Goal: Transaction & Acquisition: Purchase product/service

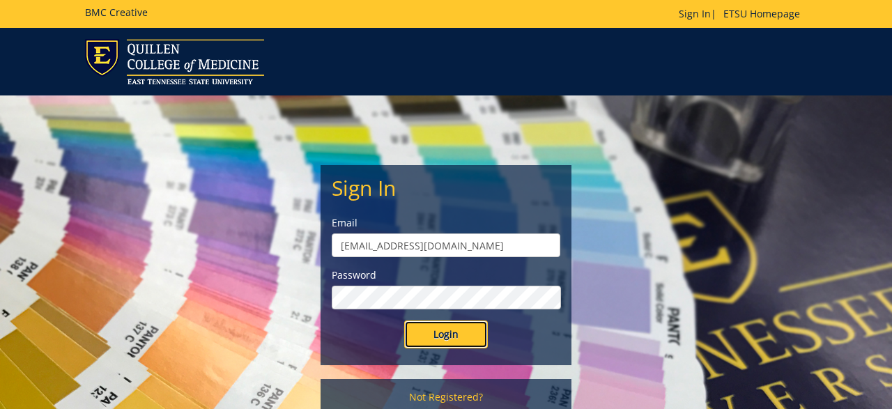
click at [437, 330] on input "Login" at bounding box center [446, 334] width 84 height 28
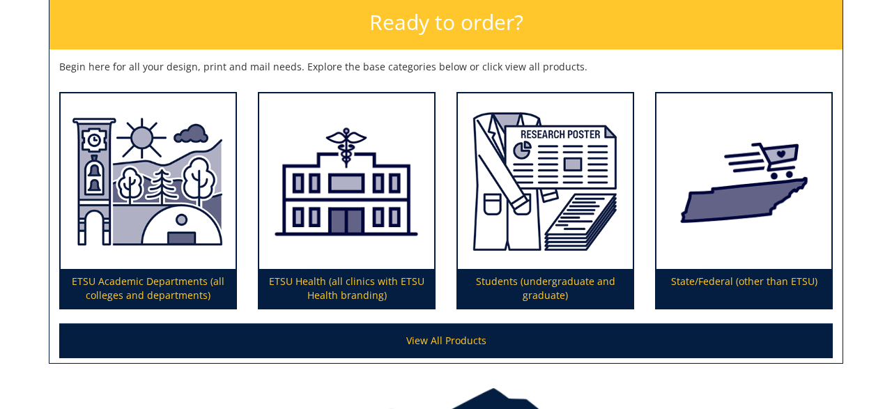
scroll to position [211, 0]
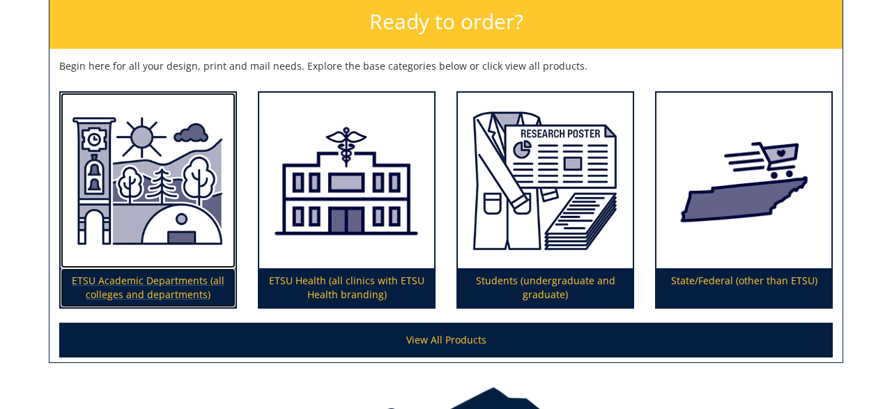
click at [148, 249] on img at bounding box center [148, 181] width 175 height 176
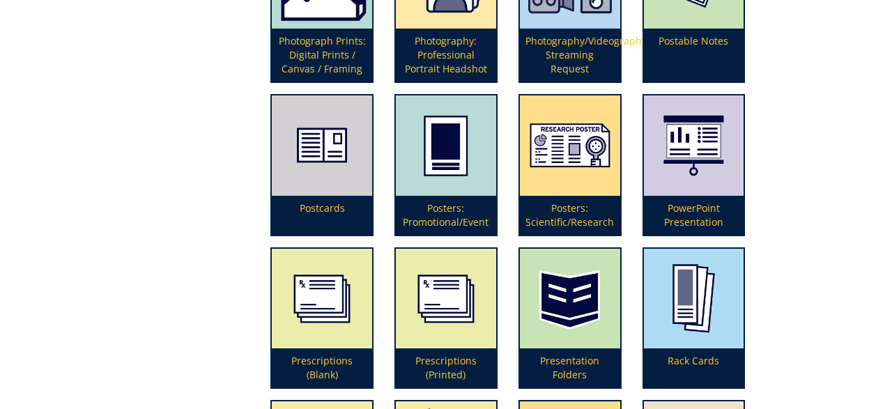
scroll to position [3088, 0]
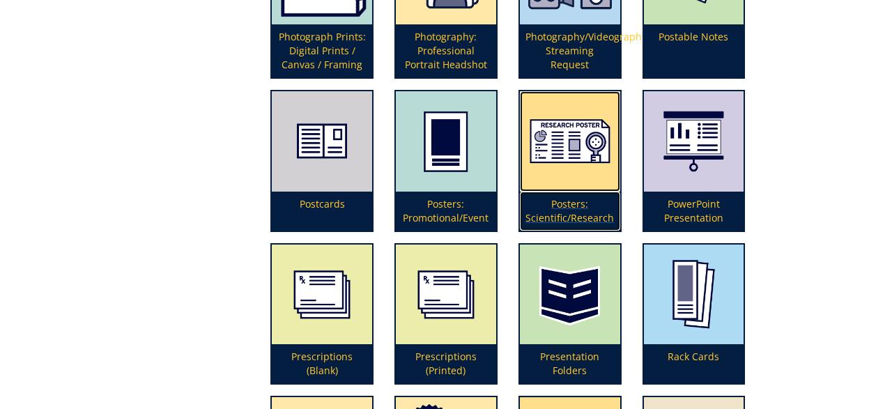
click at [575, 204] on p "Posters: Scientific/Research" at bounding box center [570, 211] width 100 height 39
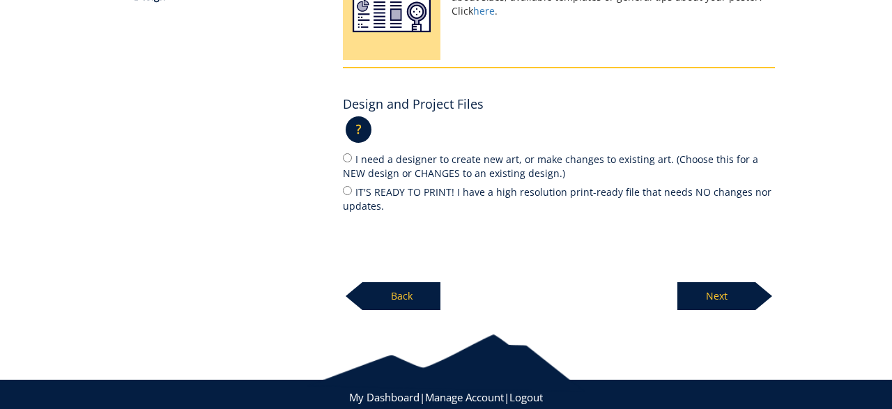
scroll to position [272, 0]
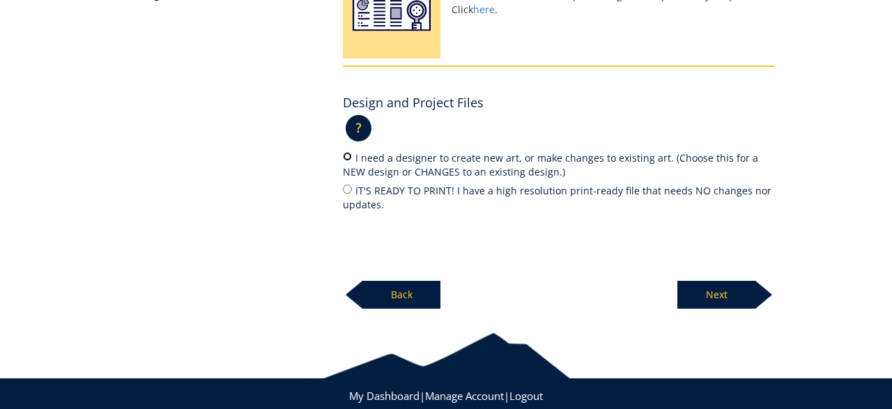
click at [347, 160] on input "I need a designer to create new art, or make changes to existing art. (Choose t…" at bounding box center [347, 156] width 9 height 9
radio input "true"
click at [708, 297] on p "Next" at bounding box center [716, 295] width 78 height 28
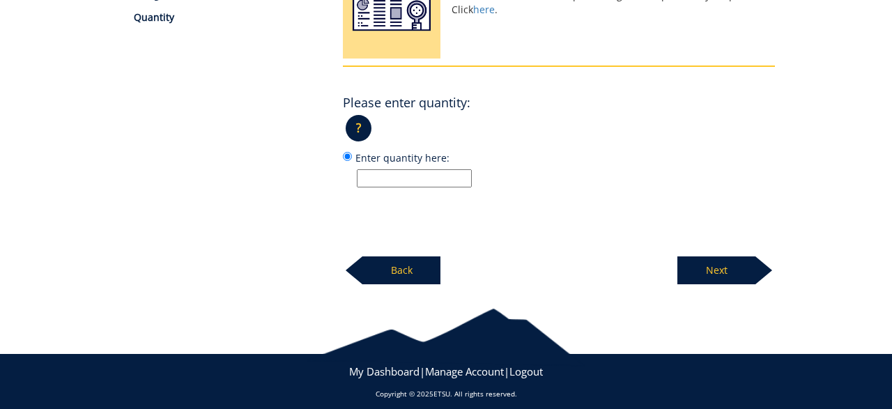
click at [423, 176] on input "Enter quantity here:" at bounding box center [414, 178] width 115 height 18
type input "1"
click at [724, 276] on p "Next" at bounding box center [716, 270] width 78 height 28
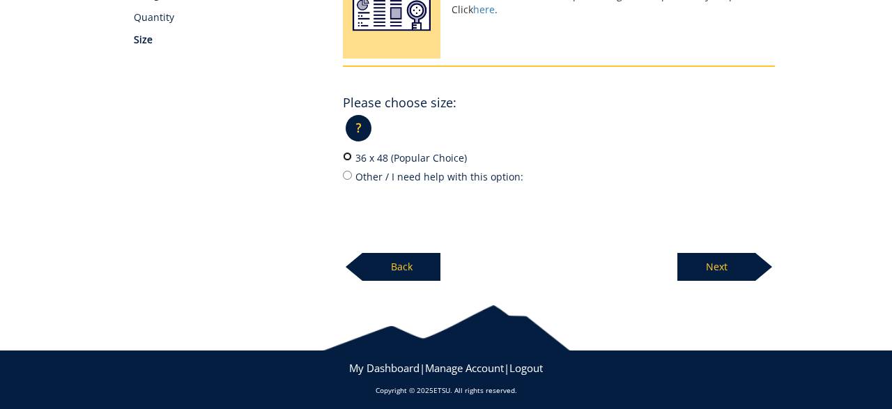
click at [344, 157] on input "36 x 48 (Popular Choice)" at bounding box center [347, 156] width 9 height 9
radio input "true"
click at [721, 274] on p "Next" at bounding box center [716, 267] width 78 height 28
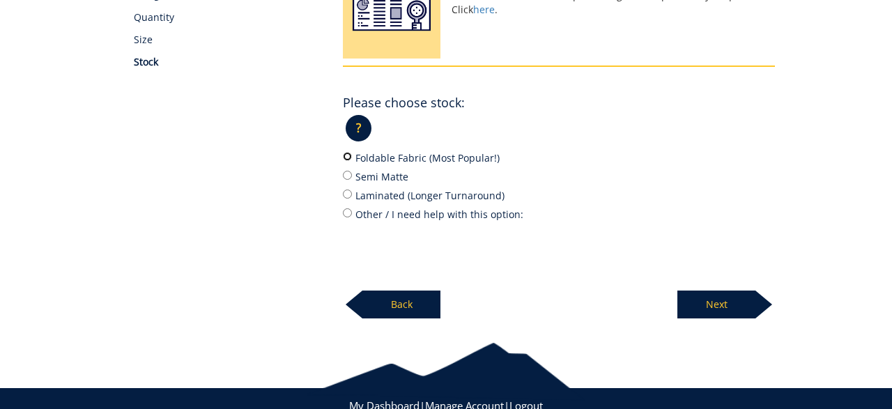
click at [345, 156] on input "Foldable Fabric (Most Popular!)" at bounding box center [347, 156] width 9 height 9
radio input "true"
click at [414, 300] on p "Back" at bounding box center [401, 304] width 78 height 28
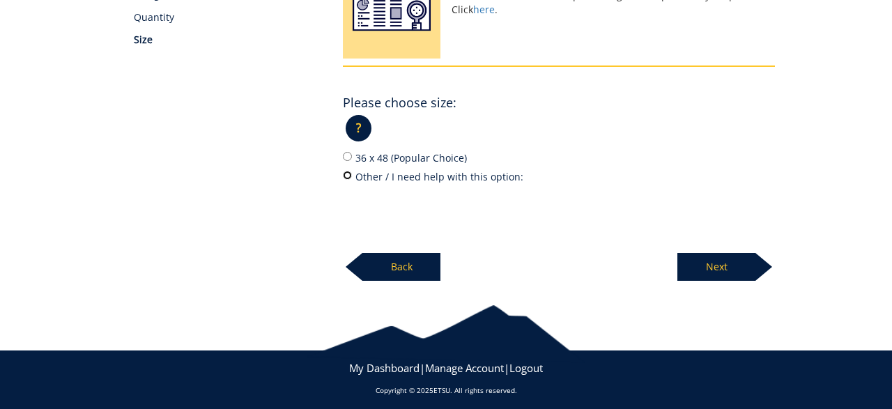
click at [346, 173] on input "Other / I need help with this option:" at bounding box center [347, 175] width 9 height 9
radio input "true"
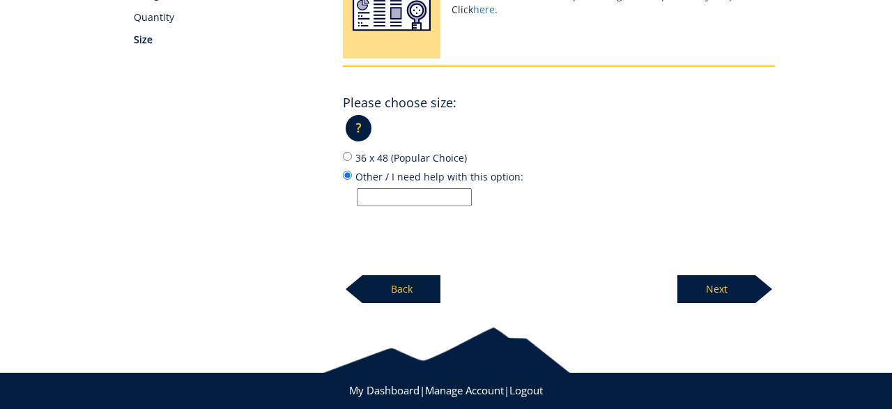
click at [396, 196] on input "Other / I need help with this option:" at bounding box center [414, 197] width 115 height 18
type input "3 feet tall x 5 feet wide"
click at [733, 281] on p "Next" at bounding box center [716, 289] width 78 height 28
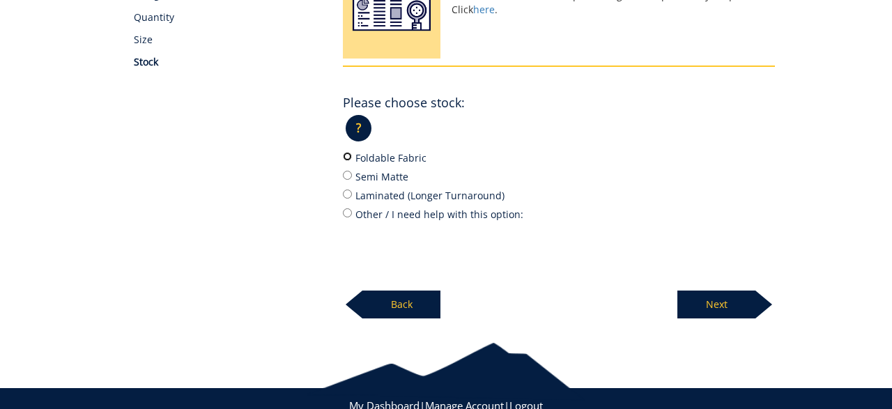
click at [347, 158] on input "Foldable Fabric" at bounding box center [347, 156] width 9 height 9
radio input "true"
click at [712, 300] on p "Next" at bounding box center [716, 304] width 78 height 28
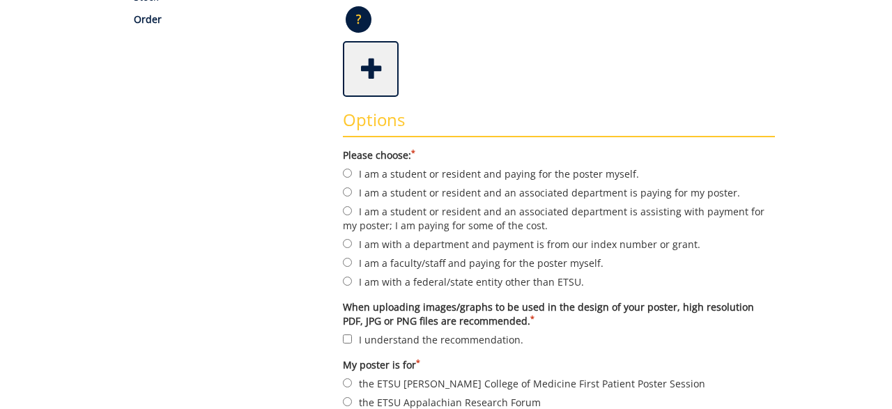
scroll to position [339, 0]
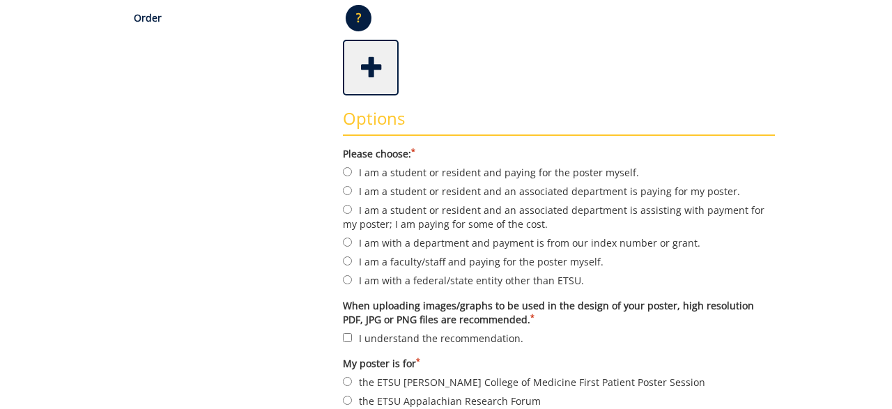
click at [376, 60] on span at bounding box center [372, 66] width 56 height 49
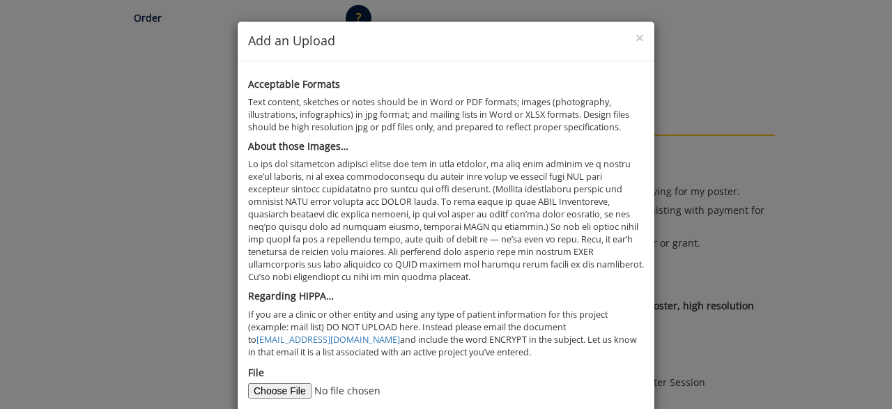
scroll to position [121, 0]
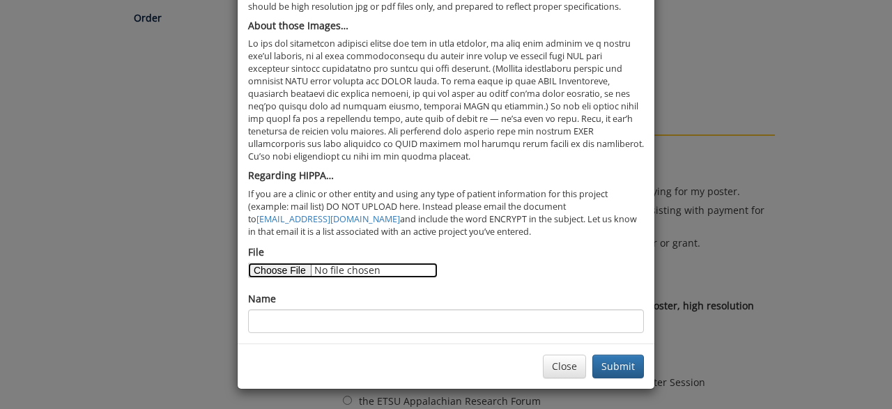
click at [261, 267] on input "File" at bounding box center [342, 270] width 189 height 15
type input "C:\fakepath\REACH ME Program (1).pptx"
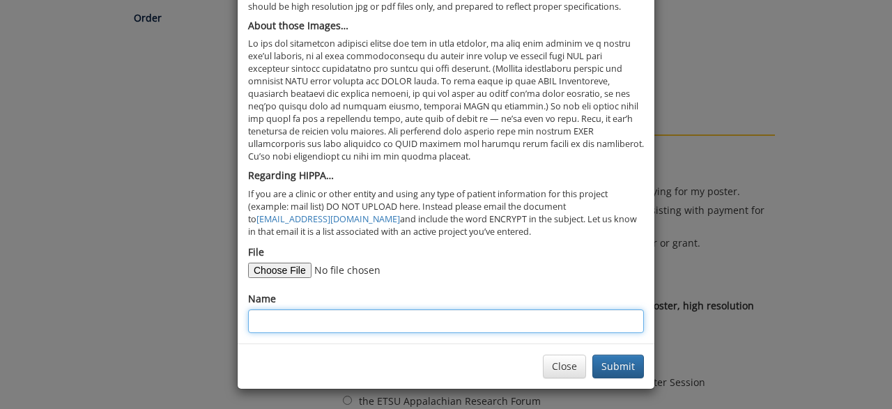
click at [414, 319] on input "Name" at bounding box center [446, 321] width 396 height 24
type input "APNA - REACH ME Poster"
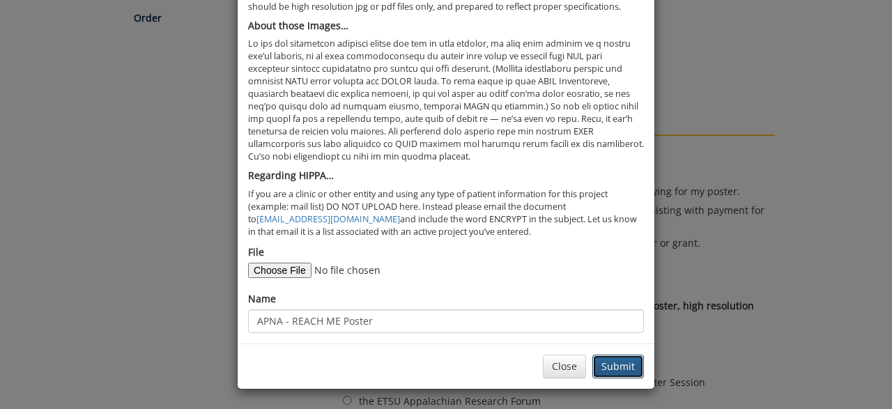
click at [619, 362] on button "Submit" at bounding box center [618, 367] width 52 height 24
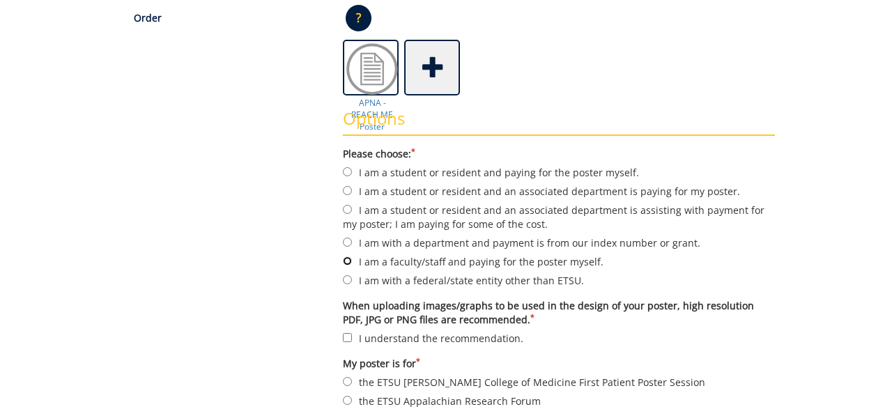
click at [348, 258] on input "I am a faculty/staff and paying for the poster myself." at bounding box center [347, 260] width 9 height 9
radio input "true"
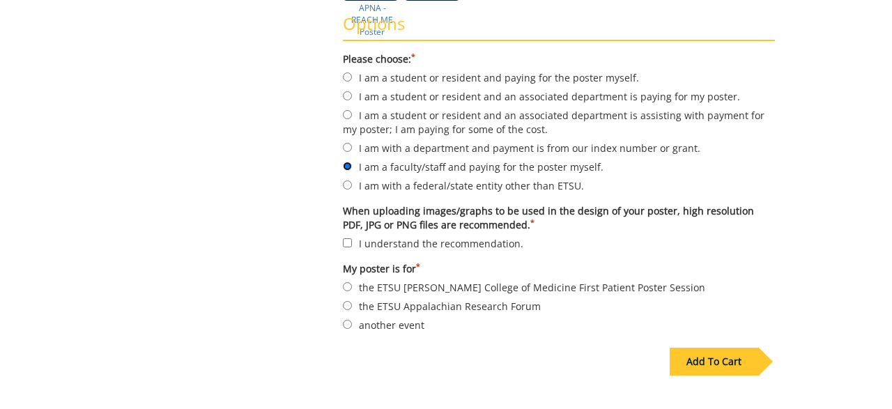
scroll to position [433, 0]
click at [346, 235] on label "I understand the recommendation." at bounding box center [559, 242] width 432 height 15
click at [346, 238] on input "I understand the recommendation." at bounding box center [347, 242] width 9 height 9
checkbox input "true"
click at [352, 320] on input "another event" at bounding box center [347, 324] width 9 height 9
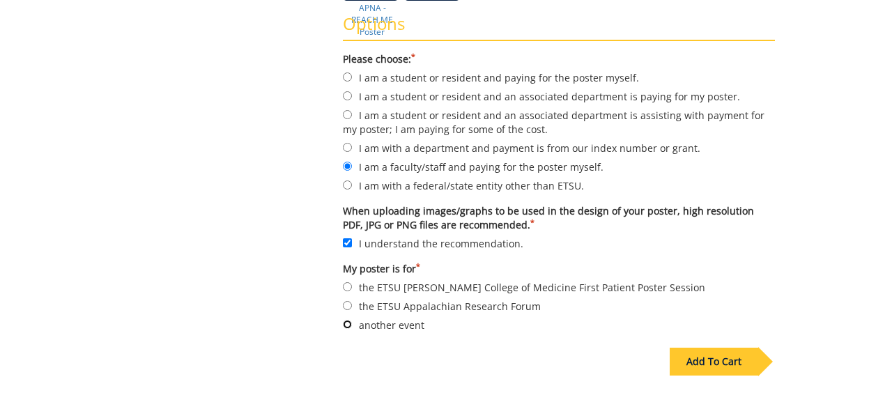
radio input "true"
click at [691, 356] on div "Add To Cart" at bounding box center [713, 362] width 88 height 28
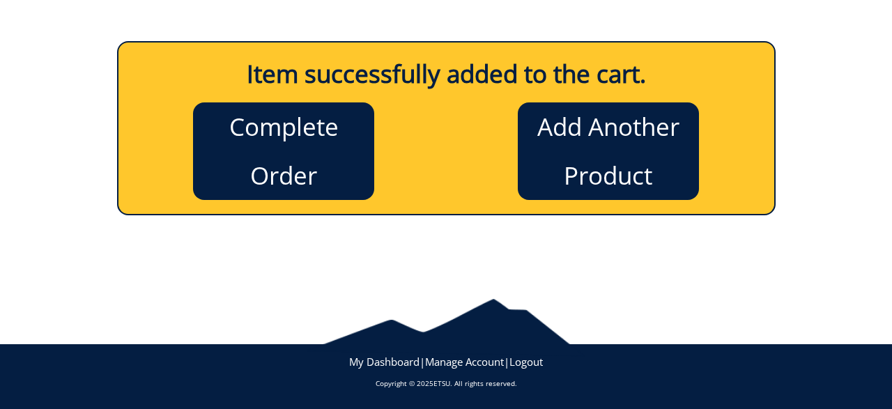
scroll to position [148, 0]
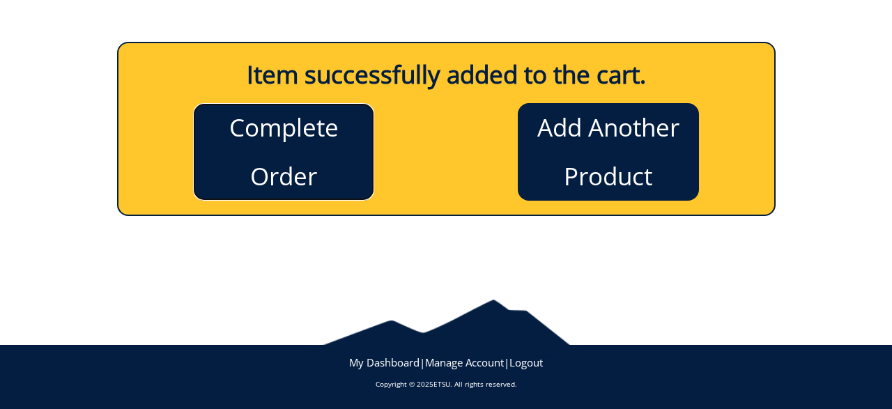
click at [298, 154] on link "Complete Order" at bounding box center [283, 152] width 181 height 98
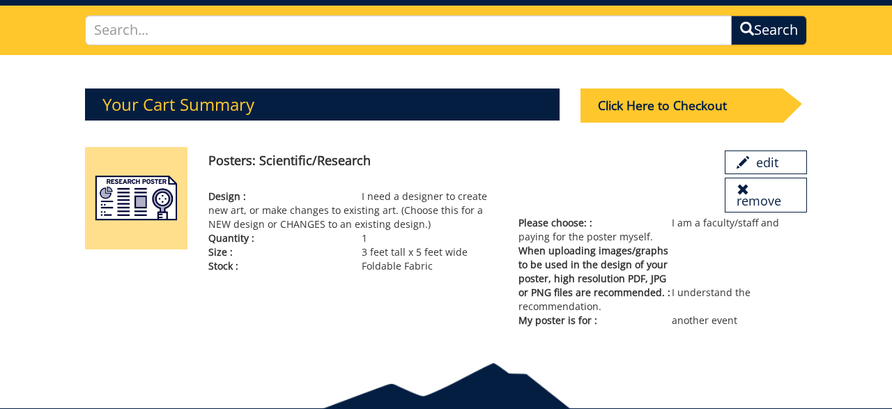
scroll to position [86, 0]
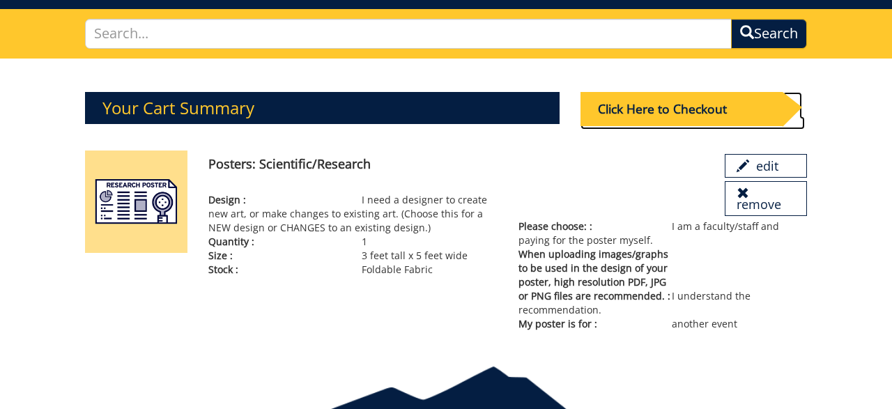
click at [635, 103] on div "Click Here to Checkout" at bounding box center [681, 109] width 203 height 34
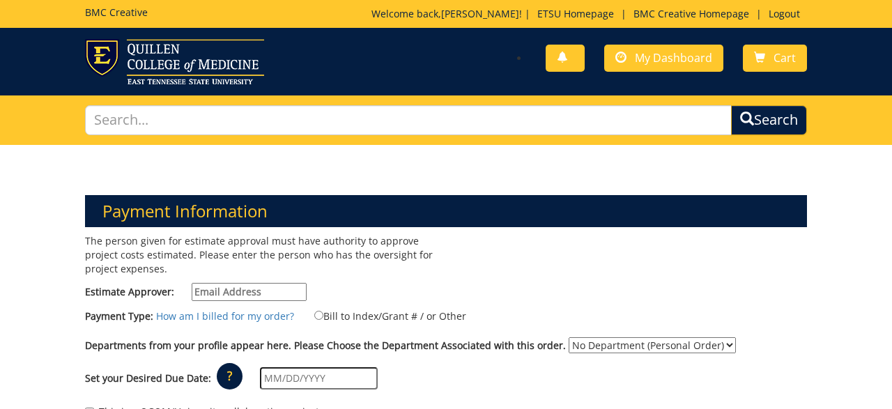
click at [276, 286] on input "Estimate Approver:" at bounding box center [249, 292] width 115 height 18
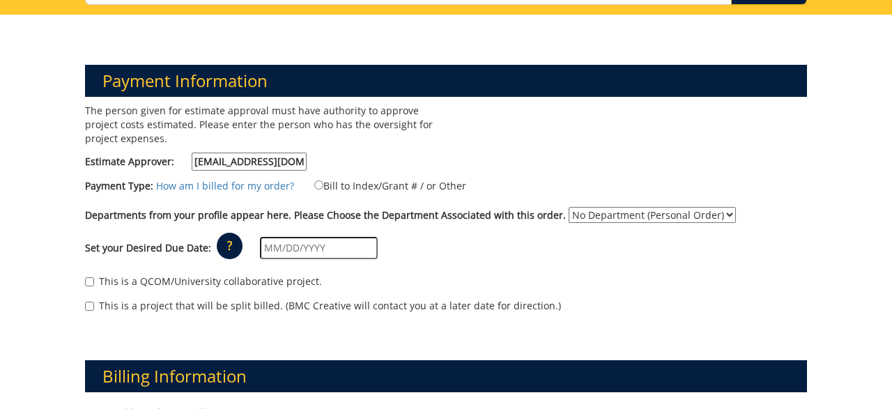
scroll to position [131, 0]
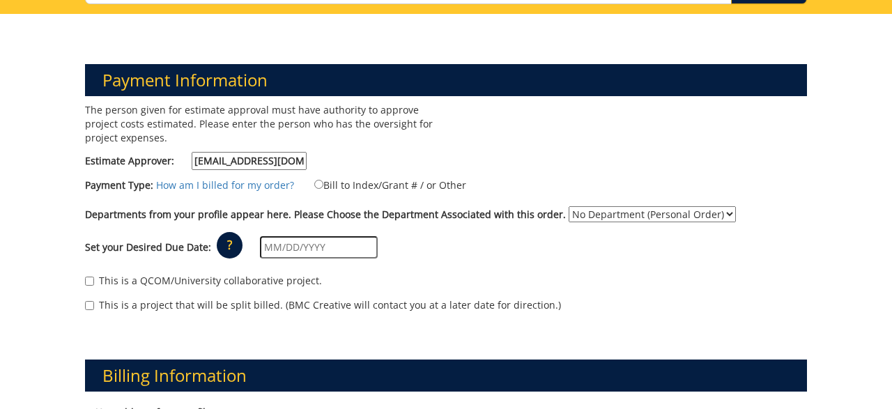
type input "[EMAIL_ADDRESS][DOMAIN_NAME]"
click at [334, 247] on input "text" at bounding box center [319, 247] width 118 height 22
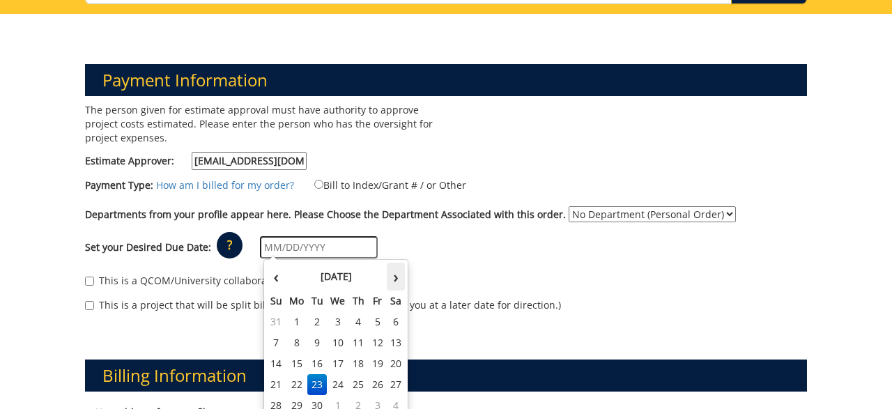
click at [393, 281] on th "›" at bounding box center [396, 277] width 18 height 28
click at [380, 320] on td "3" at bounding box center [377, 321] width 19 height 21
type input "10/03/2025"
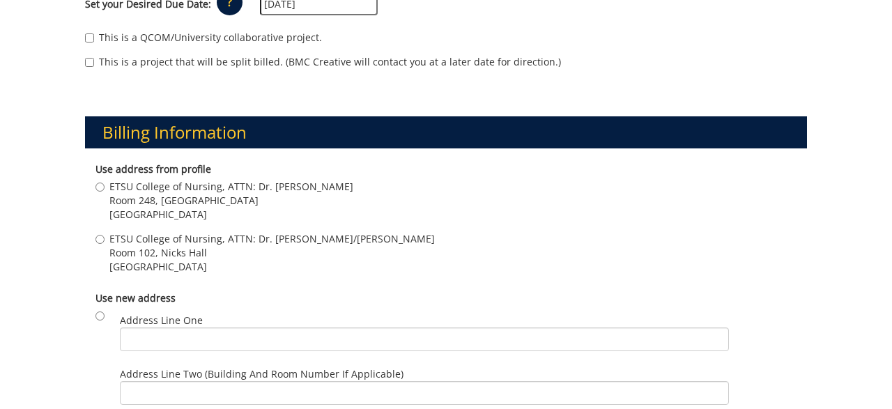
scroll to position [384, 0]
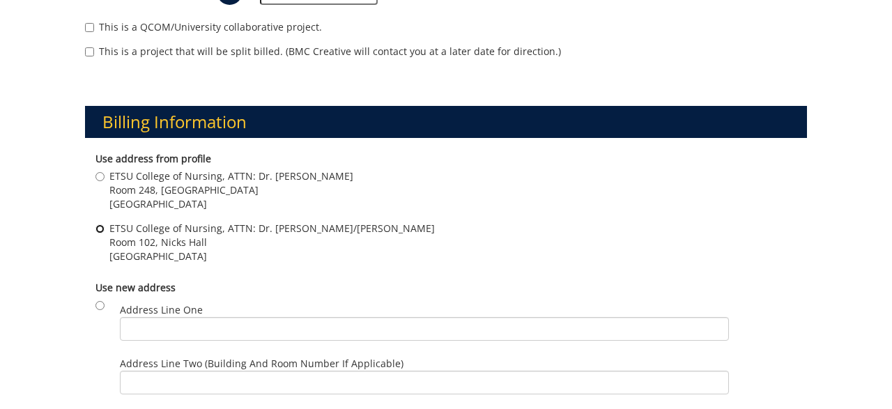
click at [102, 226] on input "ETSU College of Nursing, ATTN: Dr. Kim Ferguson/Lisa Bowen Room 102, Nicks Hall…" at bounding box center [99, 228] width 9 height 9
radio input "true"
click at [102, 226] on input "ETSU College of Nursing, ATTN: Dr. Kim Ferguson/Lisa Bowen Room 102, Nicks Hall…" at bounding box center [99, 228] width 9 height 9
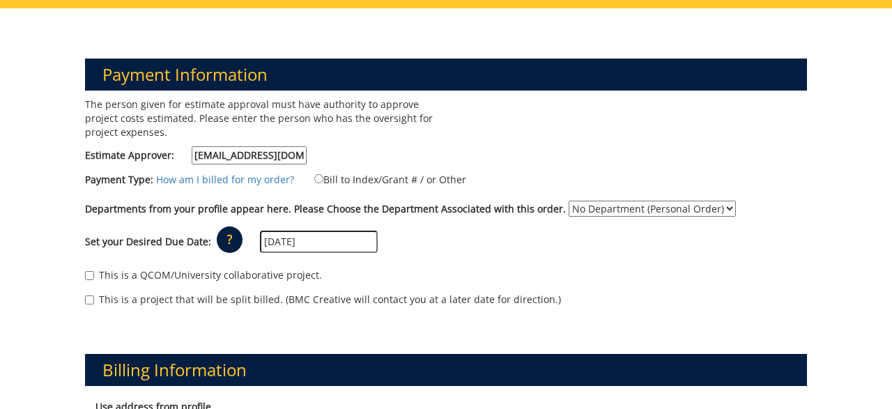
scroll to position [136, 0]
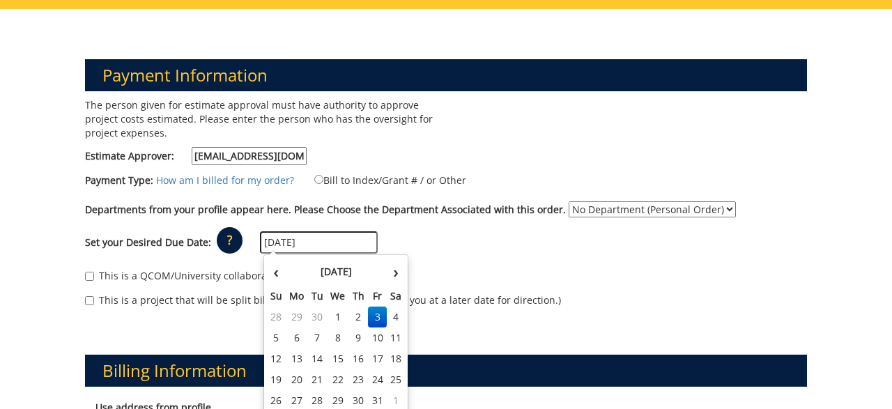
click at [308, 244] on input "10/03/2025" at bounding box center [319, 242] width 118 height 22
click at [296, 337] on td "6" at bounding box center [297, 337] width 22 height 21
type input "[DATE]"
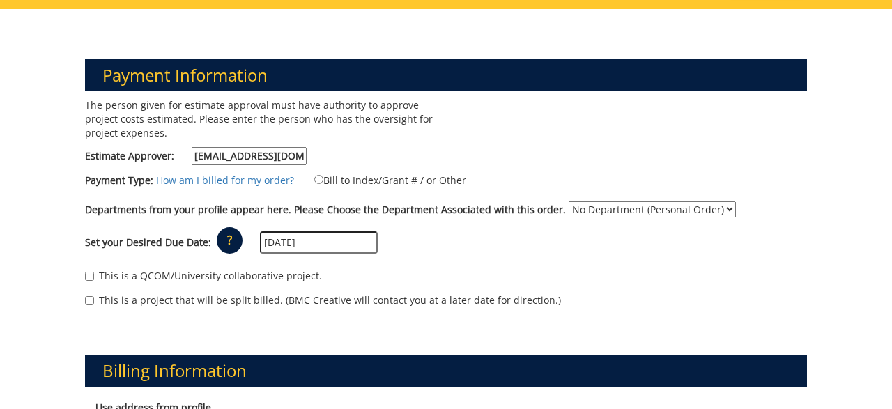
click at [325, 242] on input "[DATE]" at bounding box center [319, 242] width 118 height 22
click at [469, 260] on div "Set your Desired Due Date: ? × How long will my project take to finish? : Pleas…" at bounding box center [446, 243] width 743 height 38
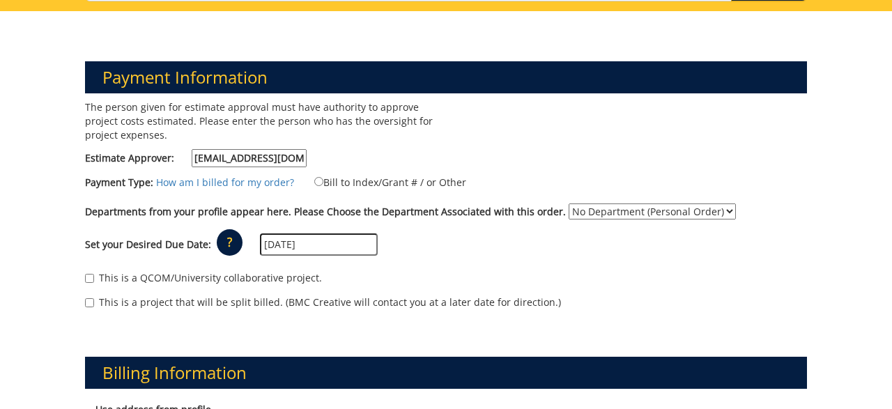
scroll to position [109, 0]
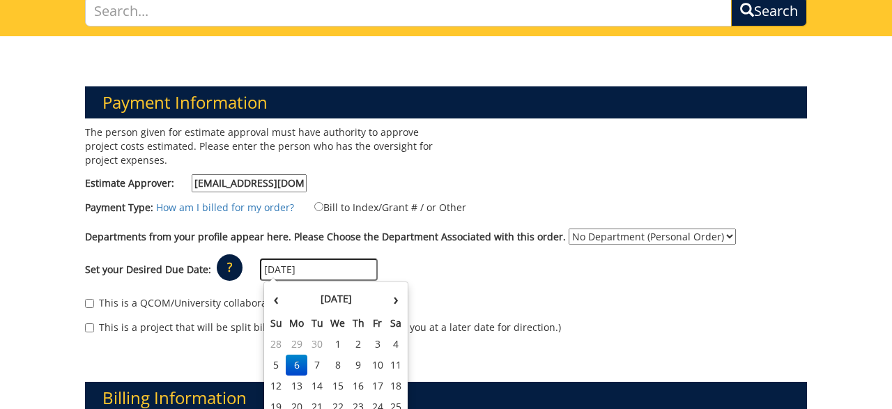
click at [298, 270] on input "[DATE]" at bounding box center [319, 269] width 118 height 22
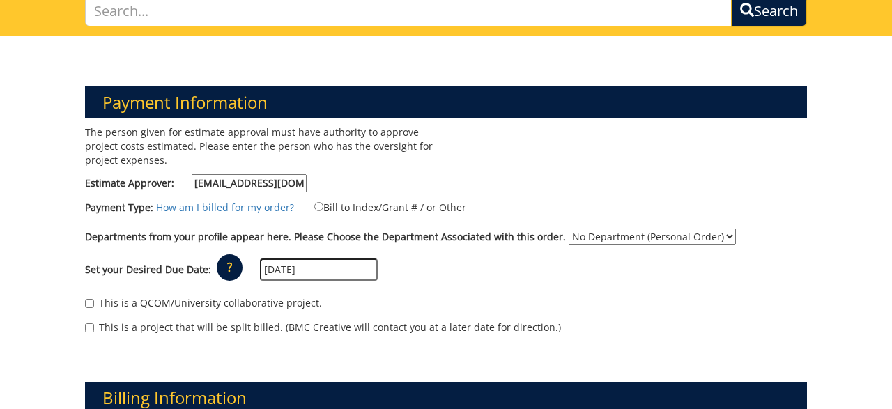
click at [484, 300] on div "This is a QCOM/University collaborative project." at bounding box center [446, 306] width 722 height 21
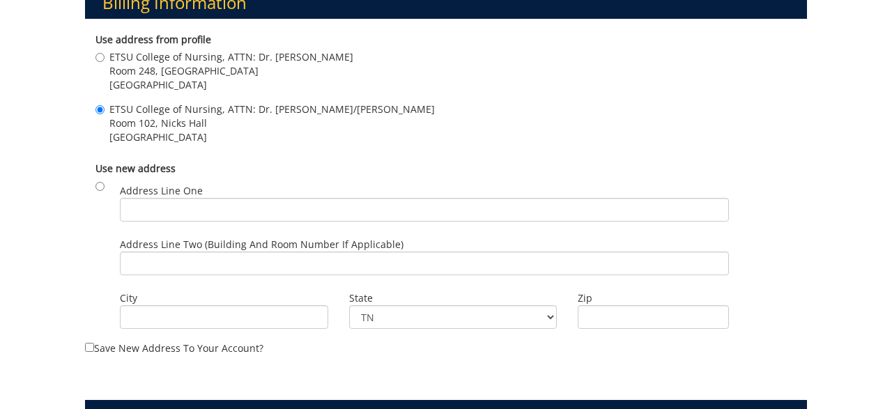
scroll to position [503, 0]
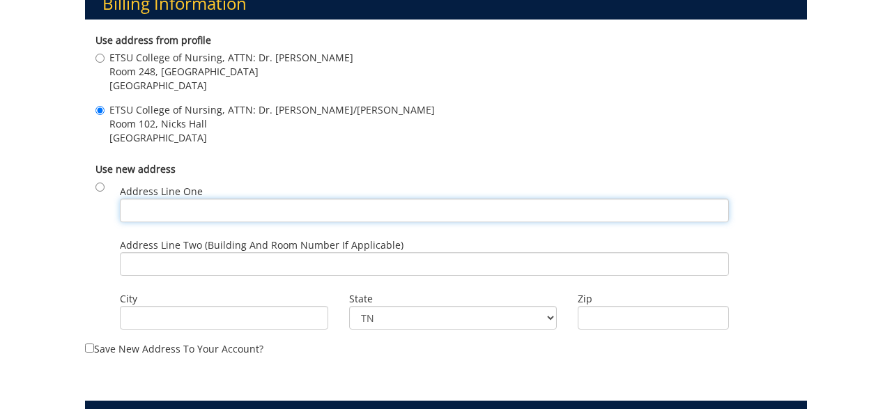
click at [267, 212] on input "Address Line One" at bounding box center [424, 211] width 609 height 24
type input "ETSU College of Nursing, ATTN: Dr. Kim Ferguson"
click at [237, 265] on input "Address Line Two (Building and Room Number if applicable)" at bounding box center [424, 264] width 609 height 24
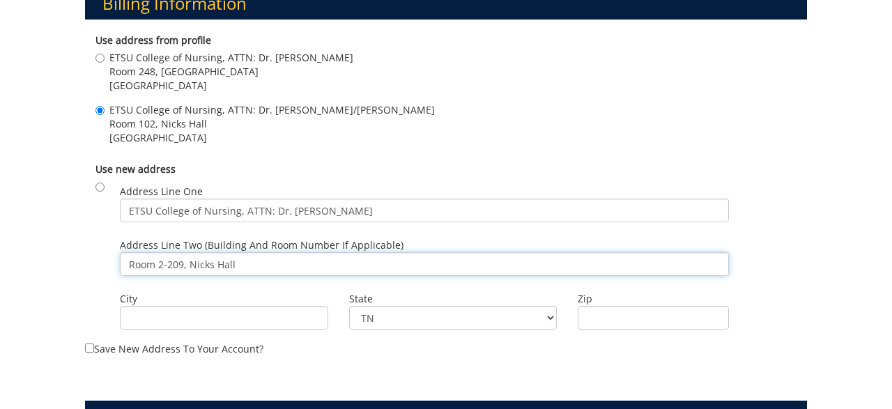
type input "Room 2-209, Nicks Hall"
click at [215, 311] on input "City" at bounding box center [224, 318] width 208 height 24
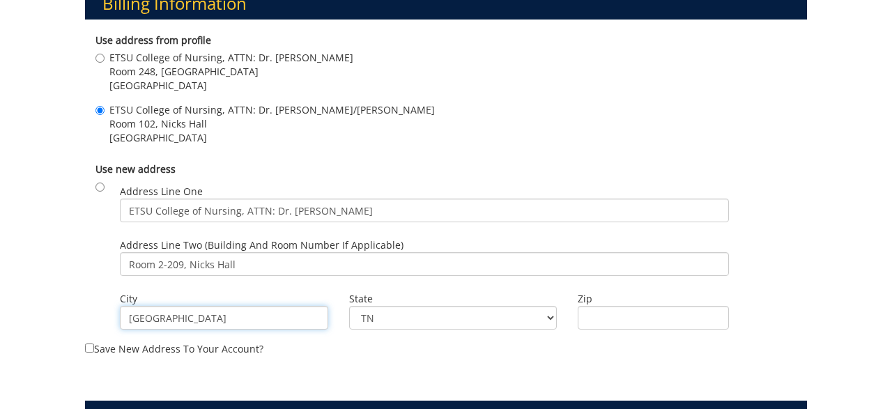
type input "Johnson City"
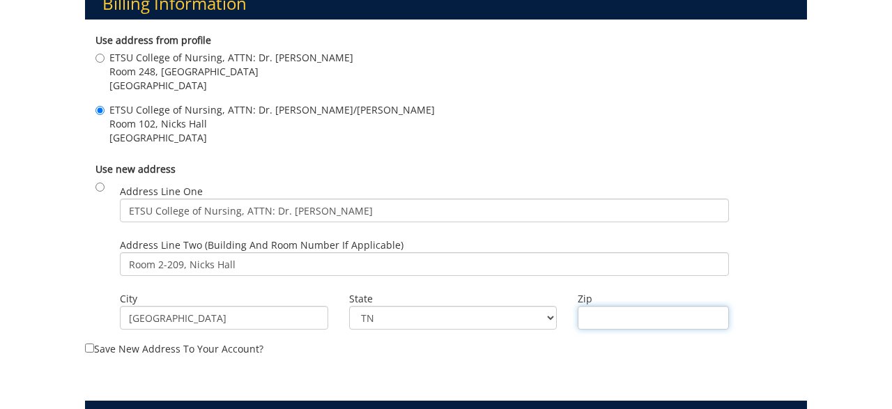
click at [616, 318] on input "Zip" at bounding box center [652, 318] width 151 height 24
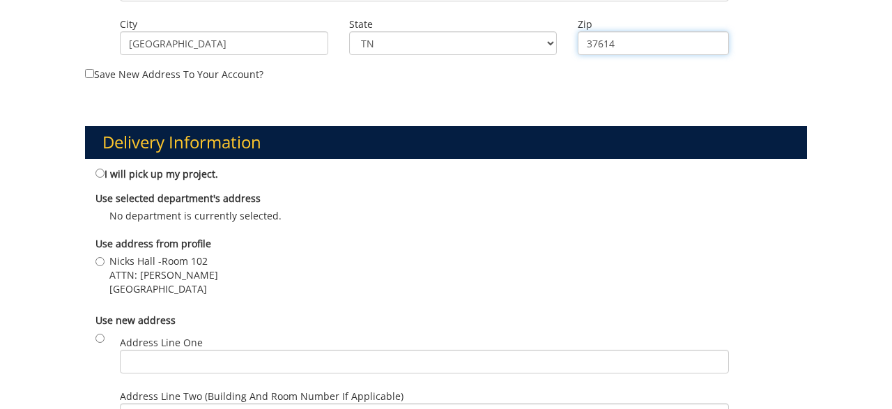
scroll to position [778, 0]
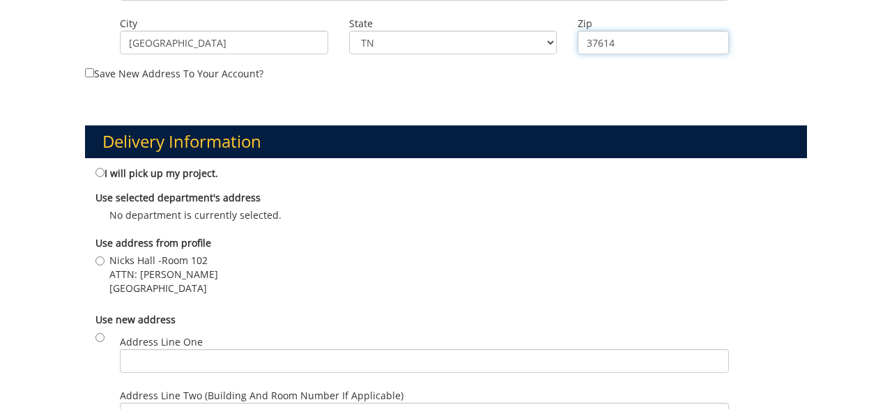
type input "37614"
click at [100, 170] on input "I will pick up my project." at bounding box center [99, 172] width 9 height 9
radio input "true"
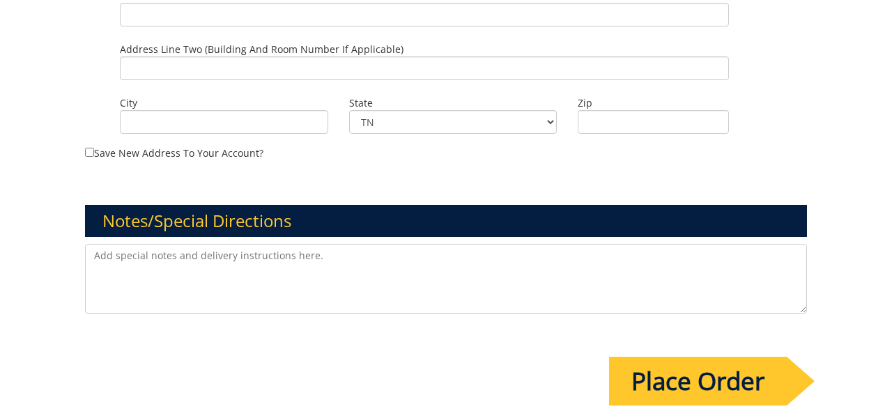
scroll to position [1126, 0]
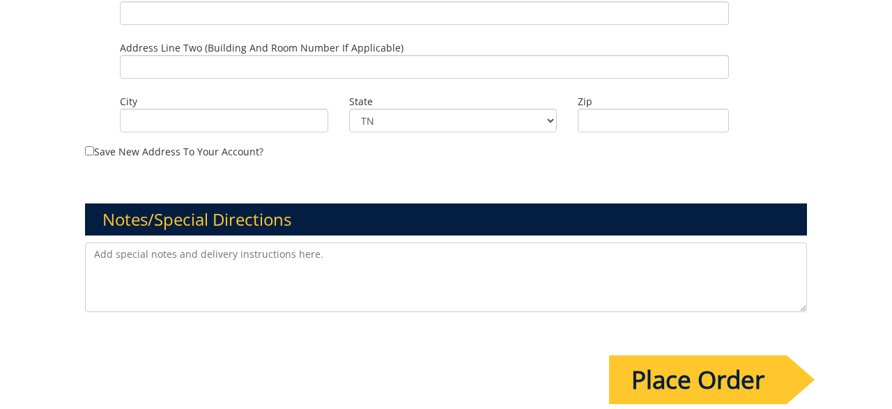
click at [371, 257] on textarea at bounding box center [446, 277] width 722 height 70
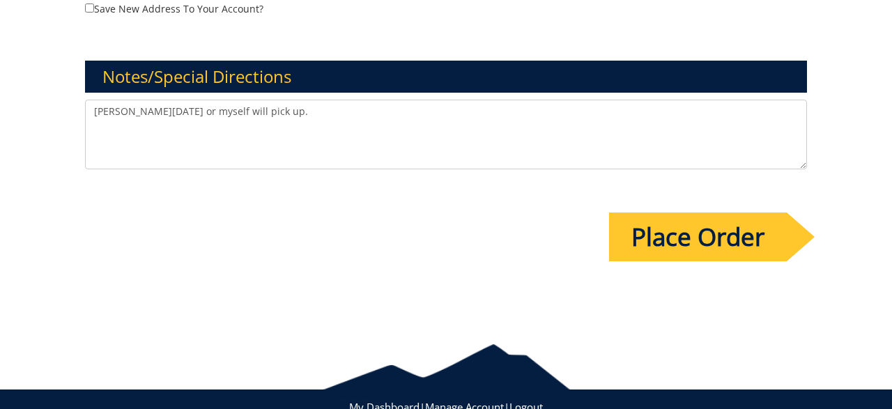
scroll to position [1309, 0]
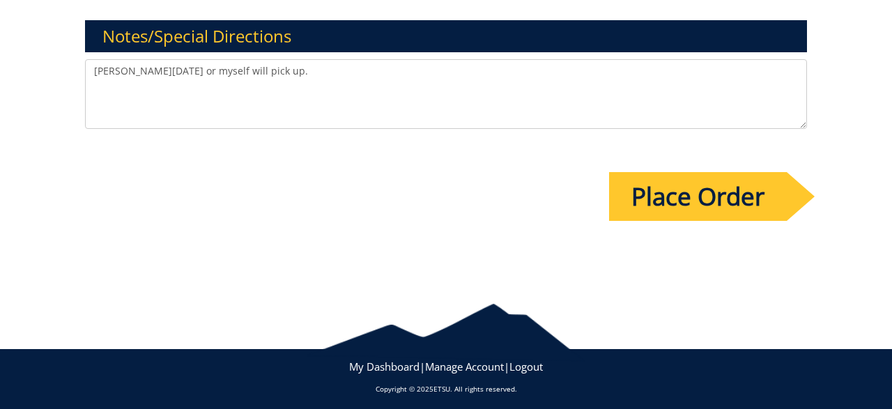
type textarea "[PERSON_NAME][DATE] or myself will pick up."
click at [661, 190] on input "Place Order" at bounding box center [698, 196] width 178 height 49
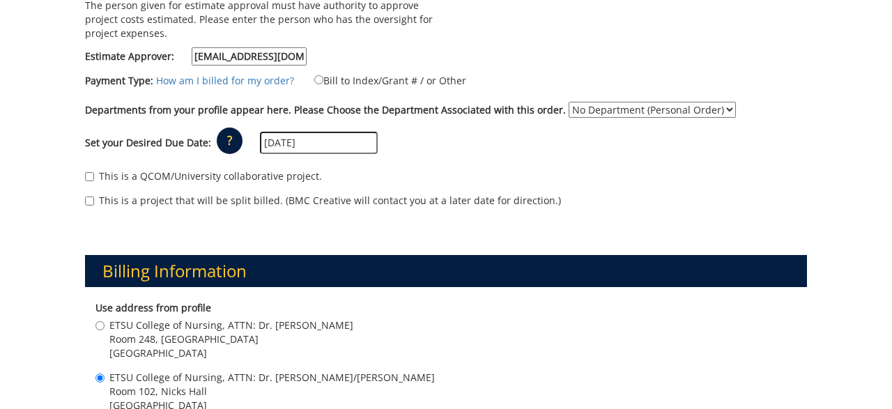
scroll to position [289, 0]
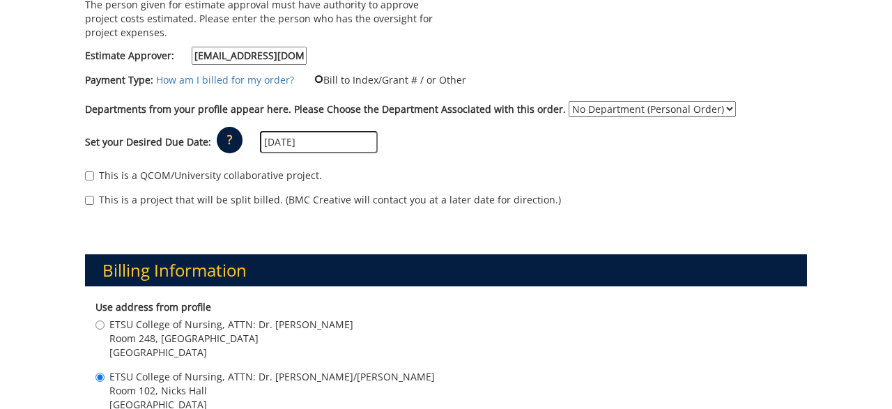
click at [316, 78] on input "Bill to Index/Grant # / or Other" at bounding box center [318, 79] width 9 height 9
radio input "true"
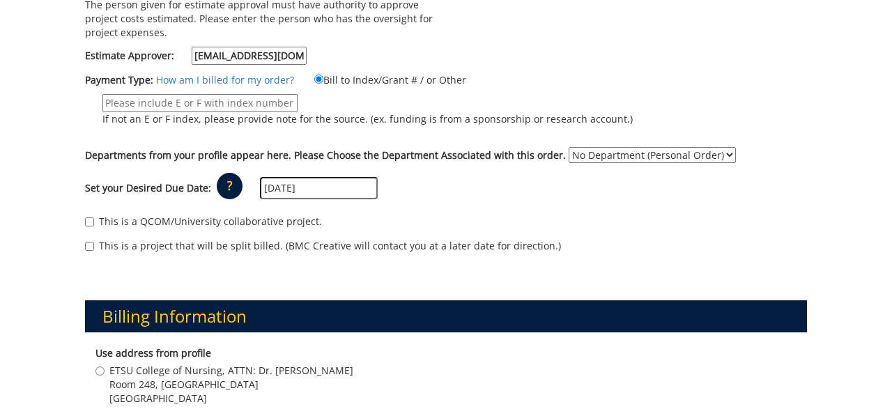
click at [277, 100] on input "If not an E or F index, please provide note for the source. (ex. funding is fro…" at bounding box center [199, 103] width 195 height 18
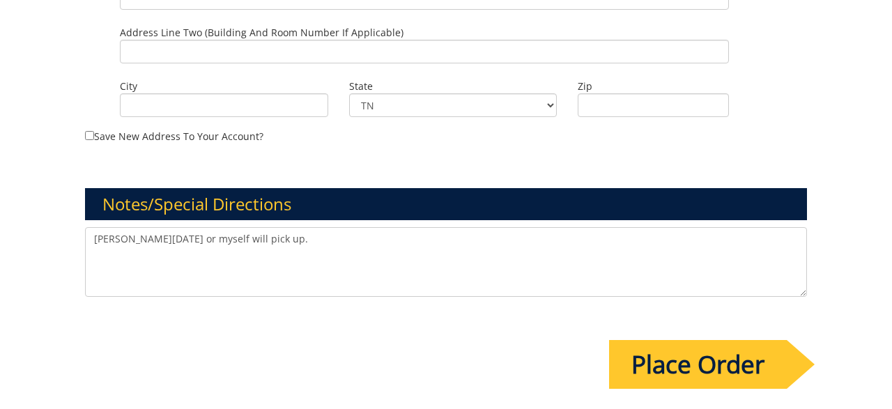
scroll to position [1240, 0]
type input "E00013720"
click at [686, 356] on input "Place Order" at bounding box center [698, 364] width 178 height 49
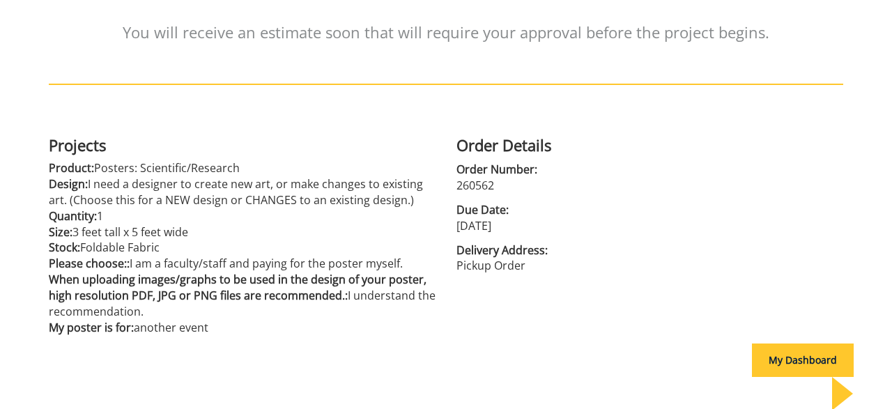
scroll to position [245, 0]
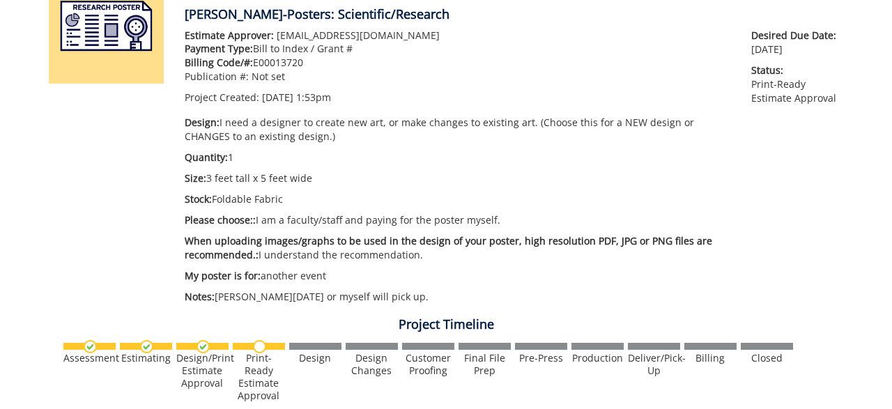
scroll to position [20560, 0]
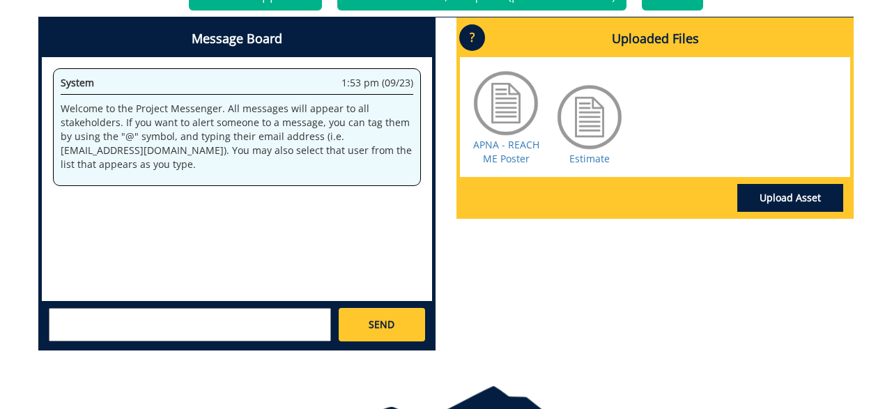
scroll to position [741, 0]
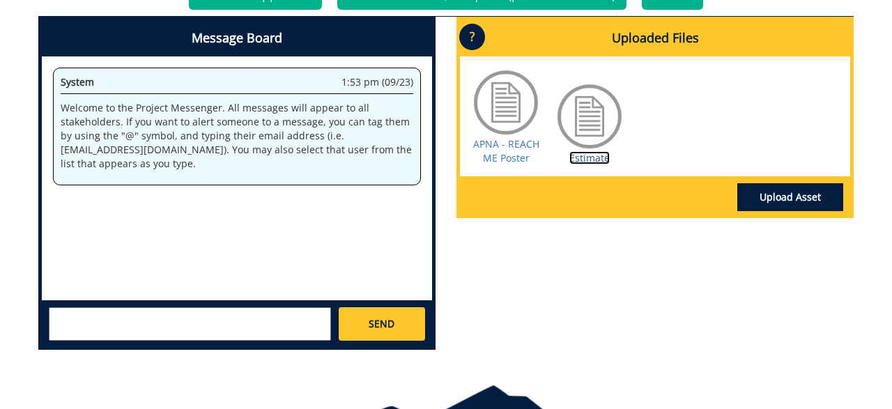
click at [582, 157] on link "Estimate" at bounding box center [589, 157] width 40 height 13
click at [508, 160] on link "APNA - REACH ME Poster" at bounding box center [506, 150] width 66 height 27
click at [207, 324] on textarea at bounding box center [190, 323] width 282 height 33
type textarea "Great!"
click at [372, 338] on link "SEND" at bounding box center [382, 323] width 86 height 33
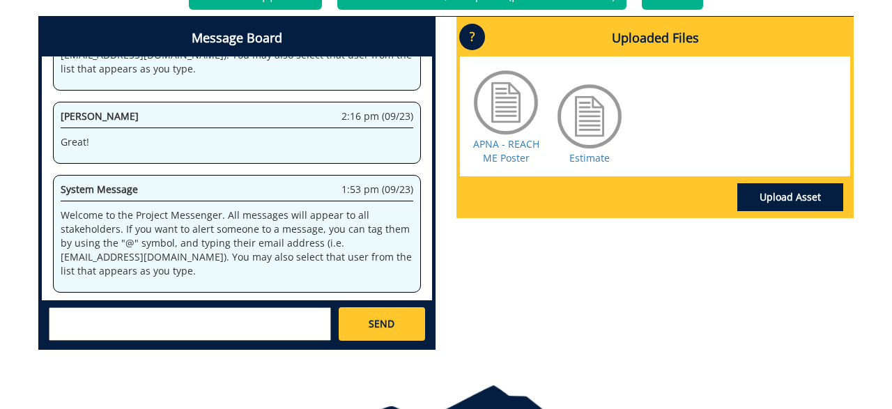
scroll to position [5928, 0]
